Goal: Task Accomplishment & Management: Manage account settings

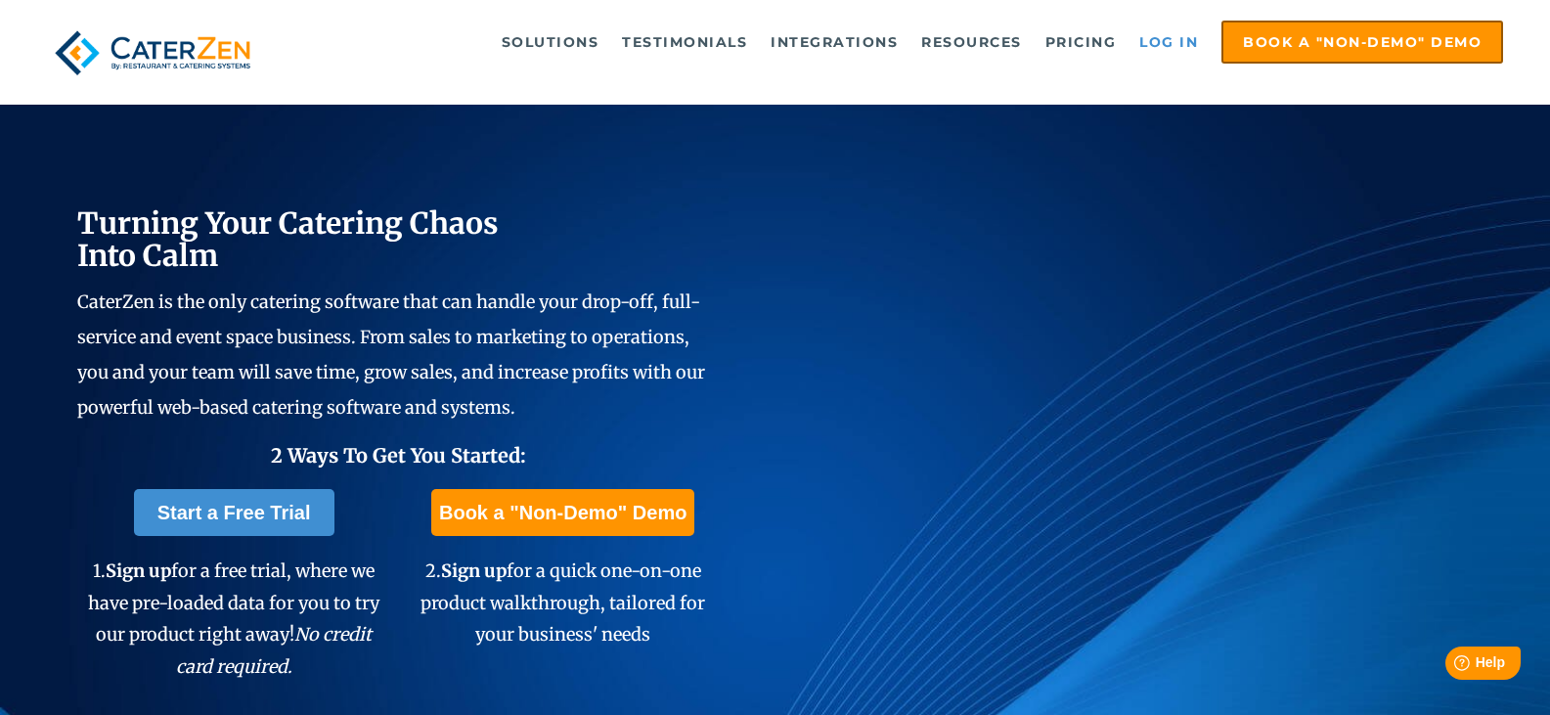
click at [1179, 26] on link "Log in" at bounding box center [1168, 41] width 78 height 39
click at [1158, 46] on link "Log in" at bounding box center [1168, 41] width 78 height 39
